Goal: Unclear

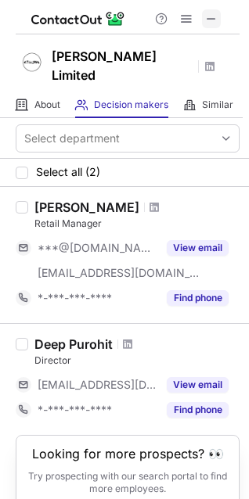
click at [213, 20] on span at bounding box center [211, 19] width 13 height 13
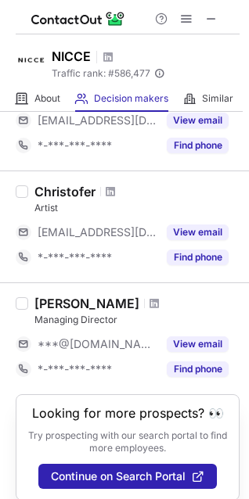
scroll to position [697, 0]
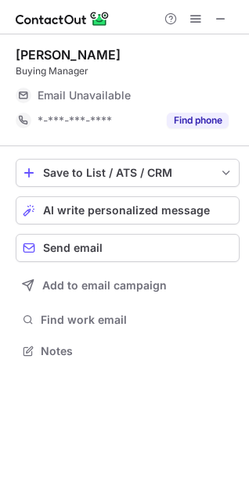
scroll to position [340, 249]
click at [211, 19] on button at bounding box center [220, 18] width 19 height 19
